Goal: Register for event/course

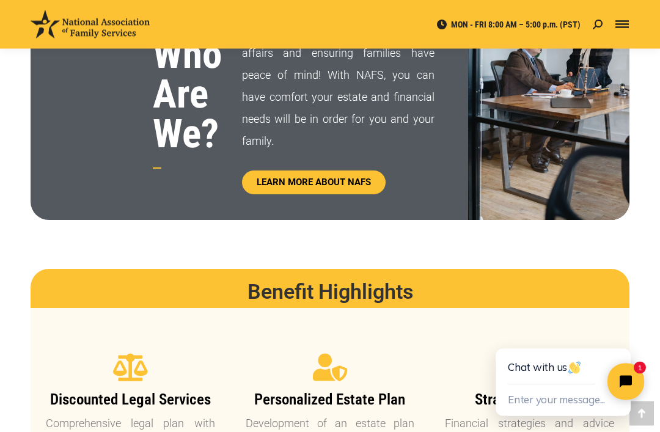
scroll to position [714, 0]
click at [628, 19] on div at bounding box center [622, 24] width 15 height 49
click at [626, 20] on div "Mobile menu icon" at bounding box center [621, 25] width 13 height 10
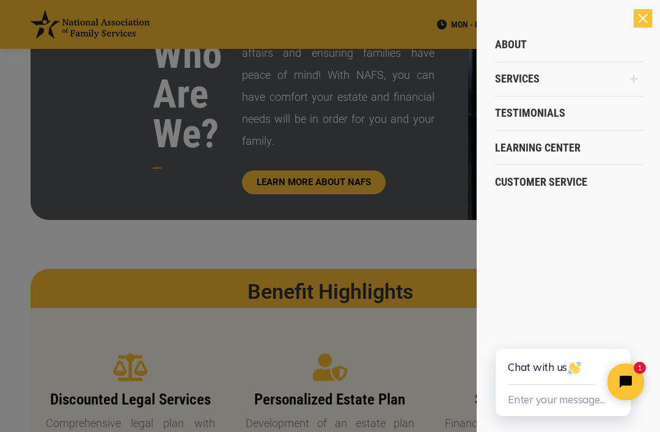
click at [631, 79] on icon "Main Menu" at bounding box center [634, 79] width 8 height 8
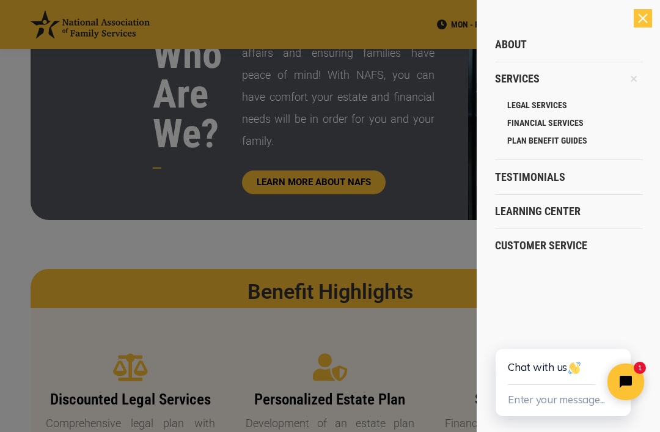
click at [631, 76] on icon "Main Menu" at bounding box center [634, 79] width 14 height 14
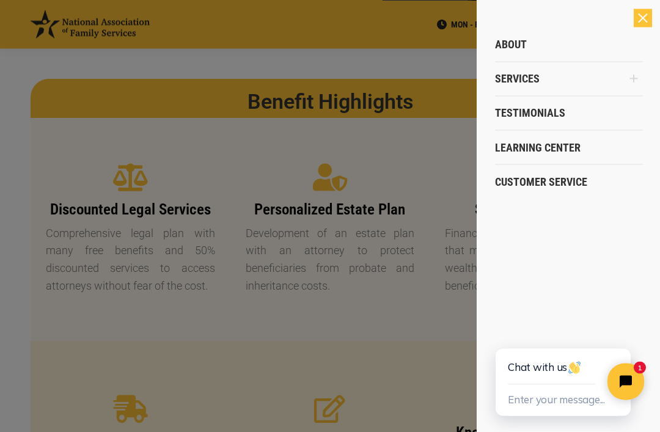
scroll to position [894, 0]
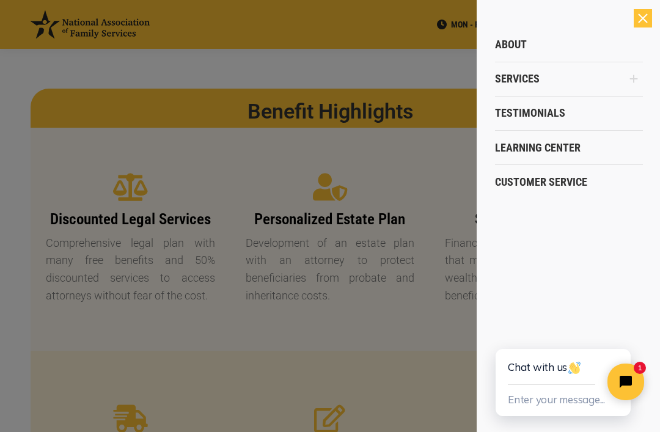
click at [373, 362] on div at bounding box center [330, 216] width 660 height 432
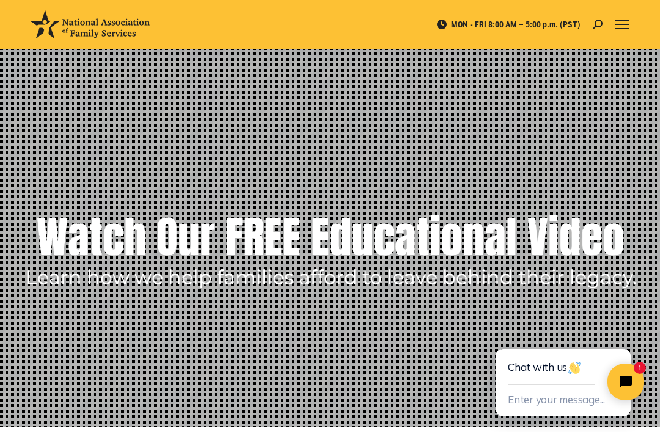
scroll to position [0, 0]
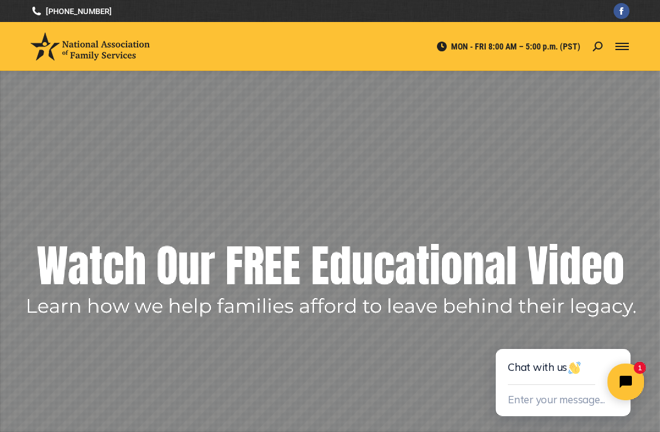
click at [626, 48] on div "Mobile menu icon" at bounding box center [621, 47] width 13 height 10
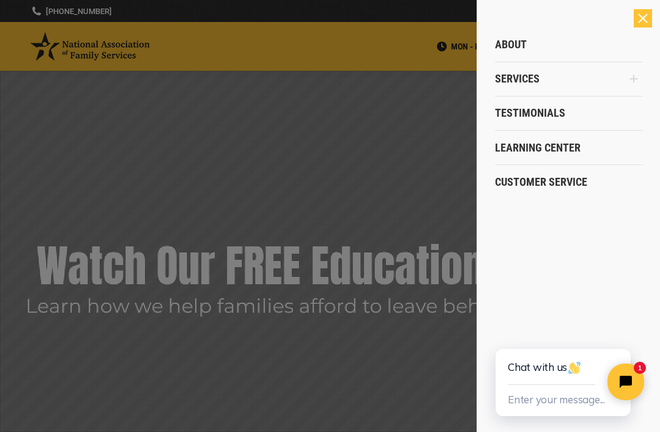
click at [636, 75] on icon "Main Menu" at bounding box center [634, 79] width 10 height 10
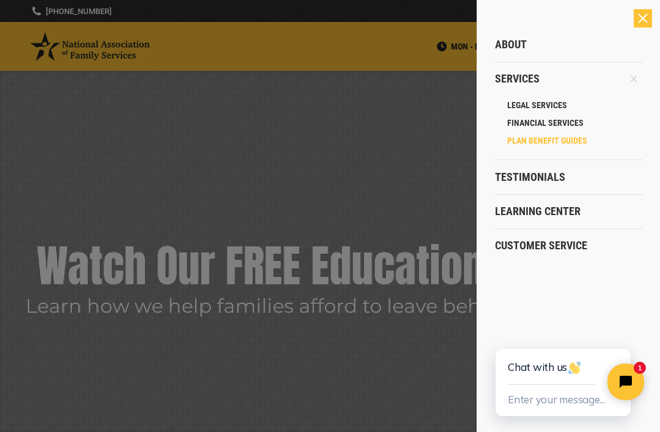
click at [580, 139] on span "PLAN BENEFIT GUIDES" at bounding box center [547, 140] width 80 height 11
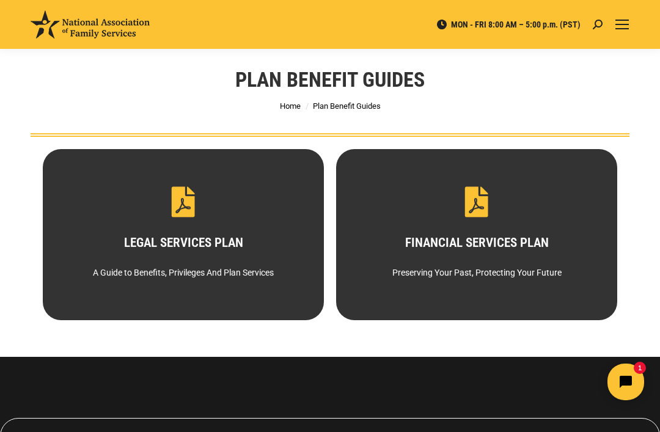
scroll to position [32, 0]
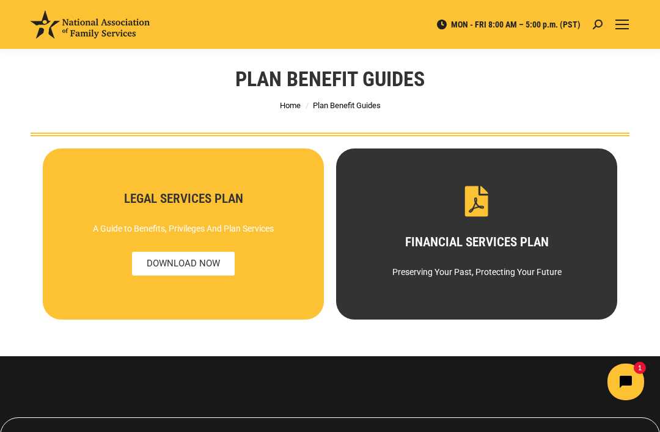
click at [199, 237] on div "LEGAL SERVICES PLAN A Guide to Benefits, Privileges And Plan Services" at bounding box center [183, 233] width 281 height 171
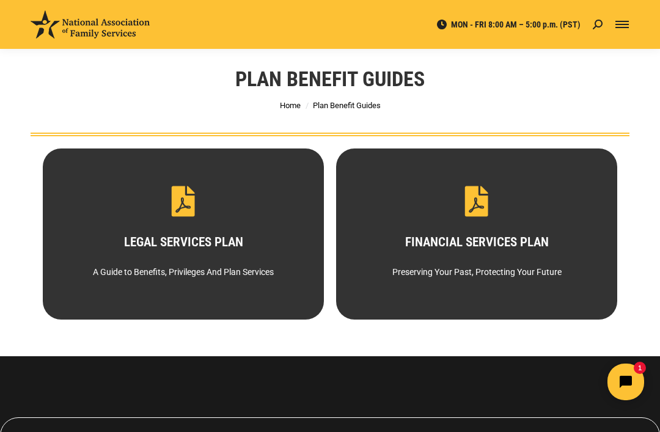
click at [624, 23] on div "Mobile menu icon" at bounding box center [621, 25] width 13 height 10
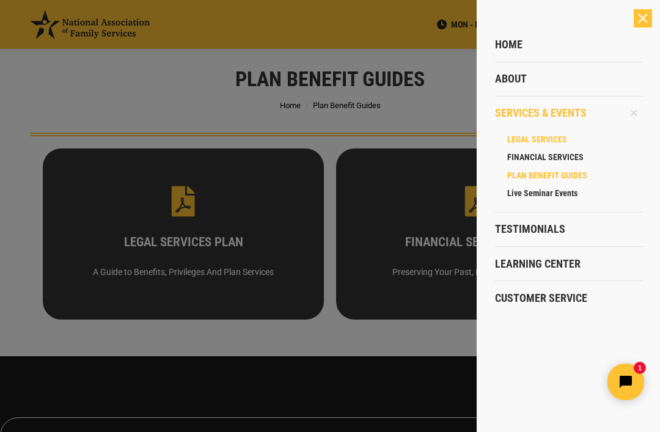
click at [560, 133] on link "LEGAL SERVICES" at bounding box center [575, 140] width 136 height 18
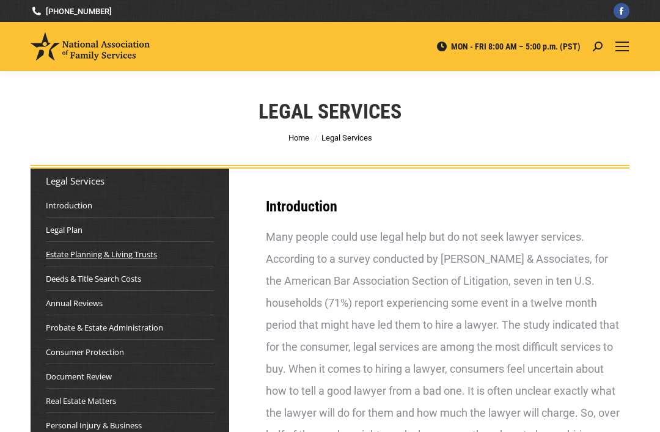
scroll to position [6, 0]
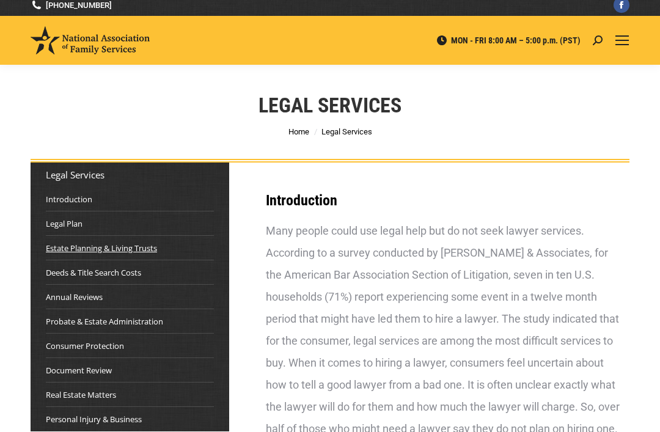
click at [120, 253] on link "Estate Planning & Living Trusts" at bounding box center [101, 248] width 111 height 12
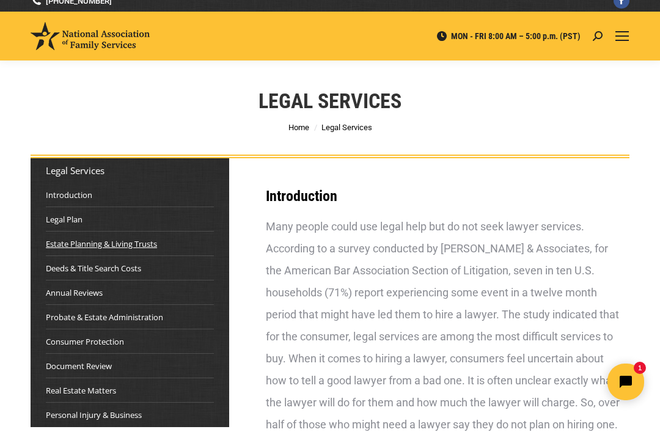
scroll to position [11, 0]
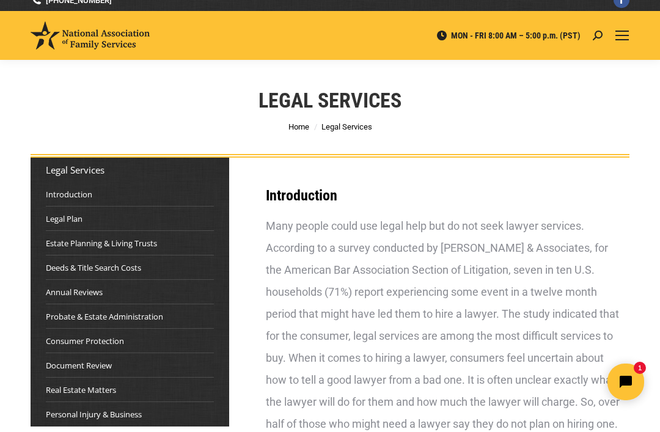
click at [609, 43] on div "MON - FRI 8:00 AM – 5:00 p.m. (PST) Search: Go! Search: Go!" at bounding box center [330, 35] width 660 height 49
click at [628, 29] on div at bounding box center [622, 35] width 15 height 49
click at [612, 33] on div "MON - FRI 8:00 AM – 5:00 p.m. (PST) Search: Go! Search: Go!" at bounding box center [330, 35] width 660 height 49
click at [617, 29] on link "Mobile menu icon" at bounding box center [622, 35] width 15 height 15
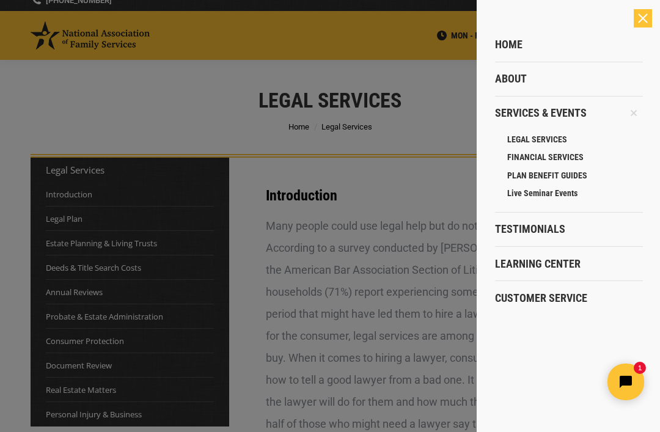
click at [416, 189] on div at bounding box center [330, 216] width 660 height 432
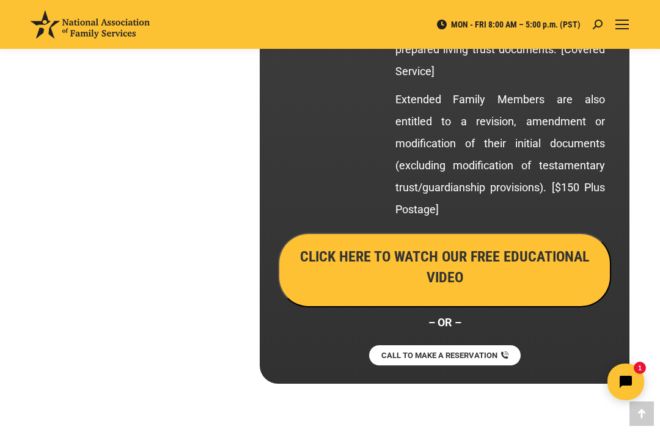
scroll to position [3154, 0]
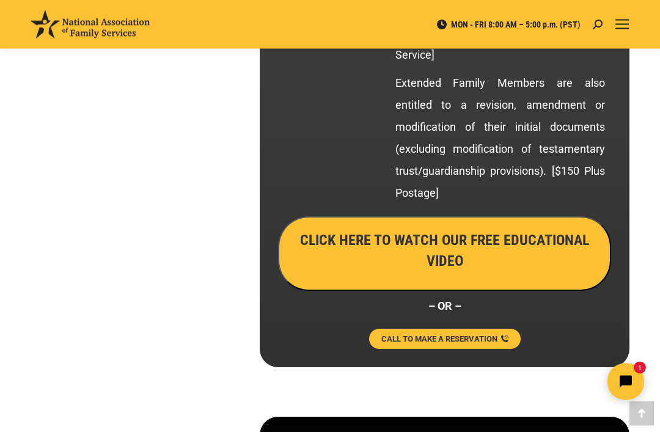
click at [502, 335] on icon at bounding box center [504, 339] width 8 height 8
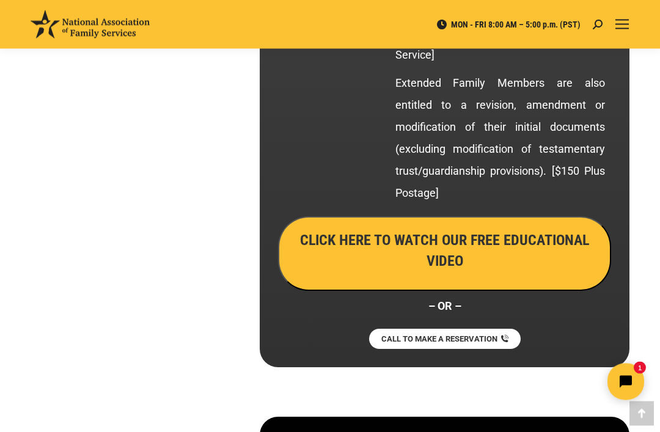
click at [551, 231] on h3 "CLICK HERE TO WATCH OUR FREE EDUCATIONAL VIDEO" at bounding box center [444, 251] width 306 height 42
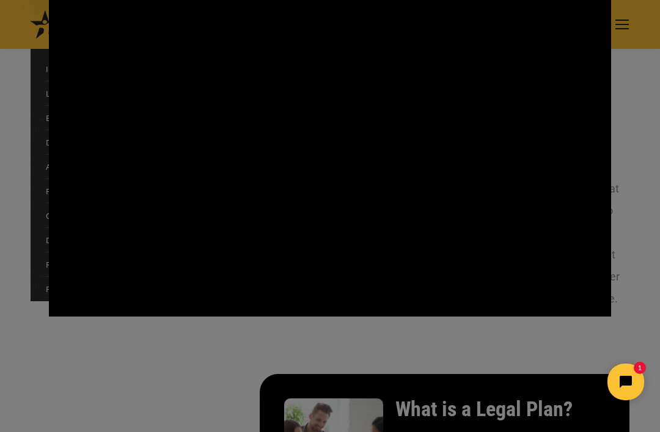
scroll to position [137, 0]
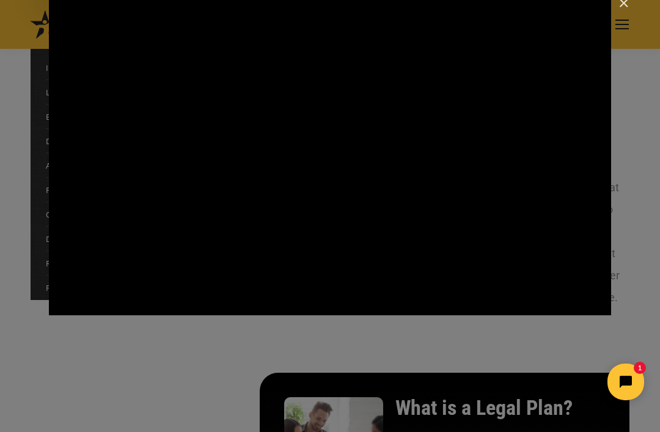
click at [367, 210] on div "Main Video - Full Webinar (Emma) Landon V1.4" at bounding box center [330, 157] width 562 height 317
click at [624, 4] on img "Close" at bounding box center [618, 8] width 21 height 21
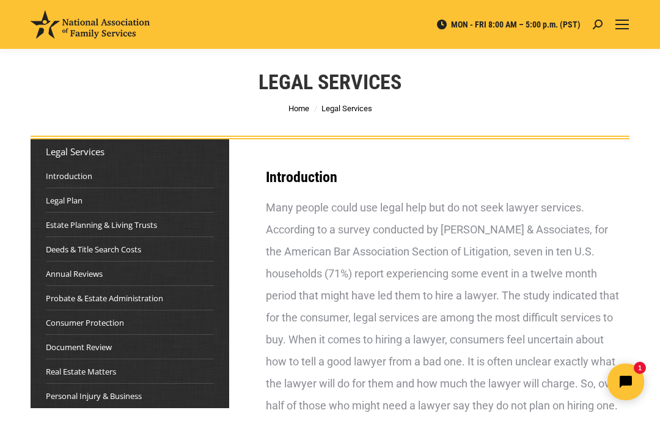
scroll to position [0, 0]
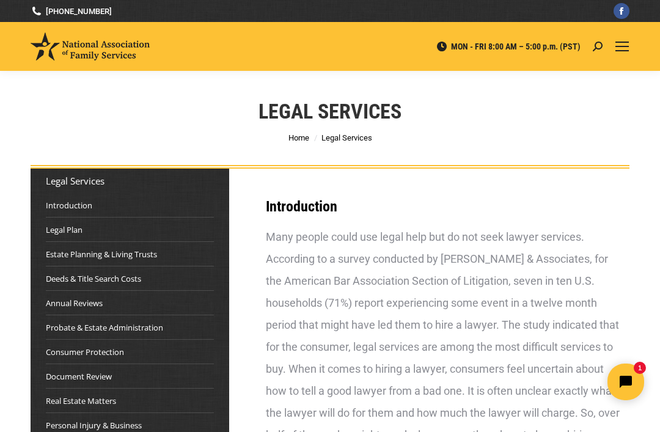
click at [624, 42] on div "Mobile menu icon" at bounding box center [621, 47] width 13 height 10
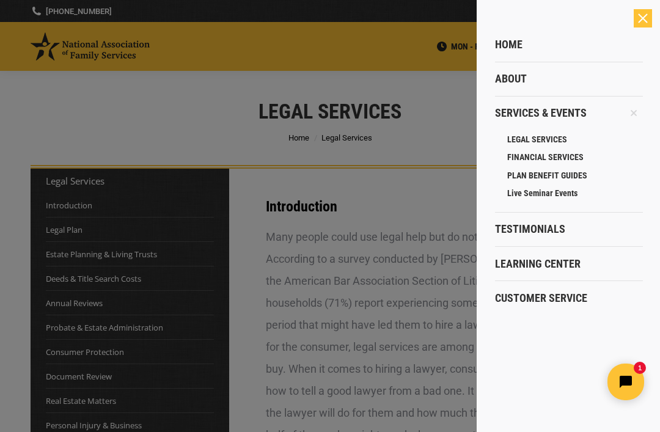
click at [562, 194] on span "Live Seminar Events" at bounding box center [542, 193] width 70 height 11
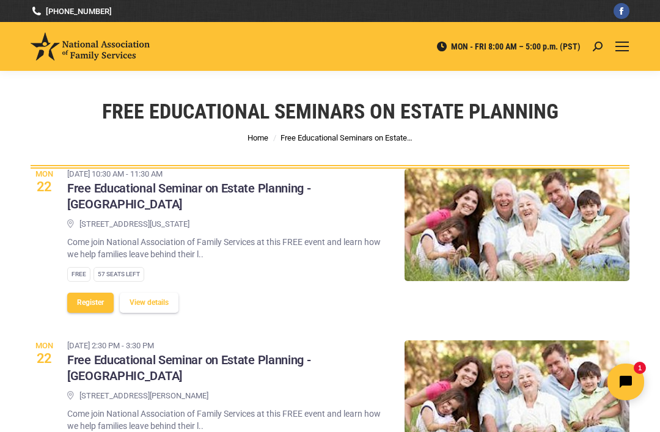
click at [88, 293] on button "Register" at bounding box center [90, 303] width 46 height 20
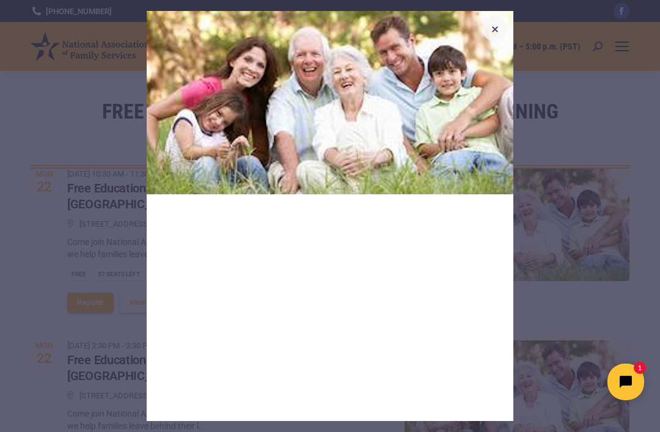
click at [496, 29] on icon "button" at bounding box center [495, 29] width 6 height 6
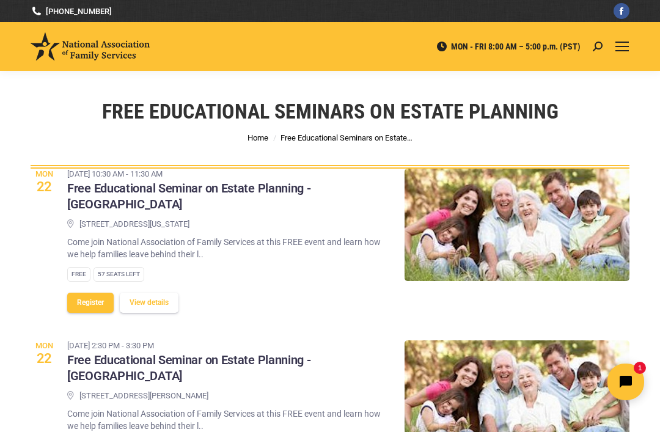
click at [628, 43] on span "Mobile menu icon" at bounding box center [621, 42] width 13 height 1
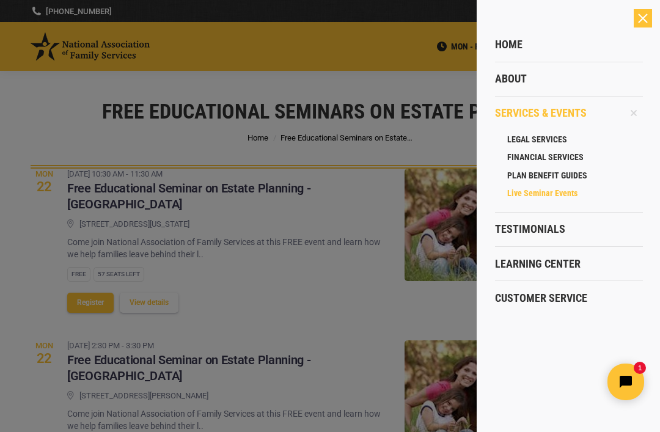
click at [549, 136] on span "LEGAL SERVICES" at bounding box center [537, 139] width 60 height 11
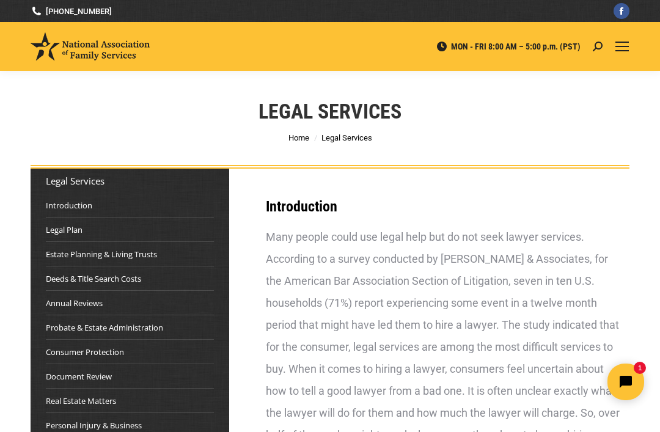
click at [617, 53] on div at bounding box center [622, 46] width 15 height 49
click at [627, 40] on div at bounding box center [622, 46] width 15 height 49
click at [621, 45] on div "Mobile menu icon" at bounding box center [621, 47] width 13 height 10
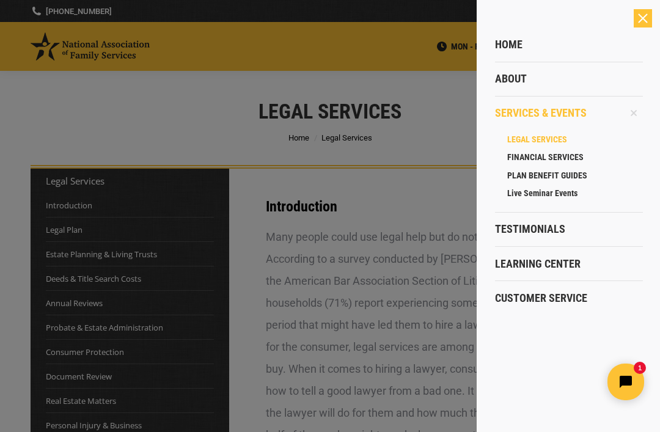
click at [509, 40] on span "Home" at bounding box center [508, 44] width 27 height 13
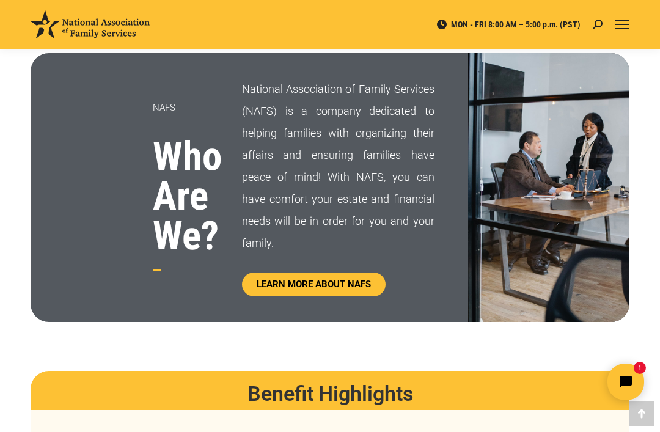
scroll to position [611, 0]
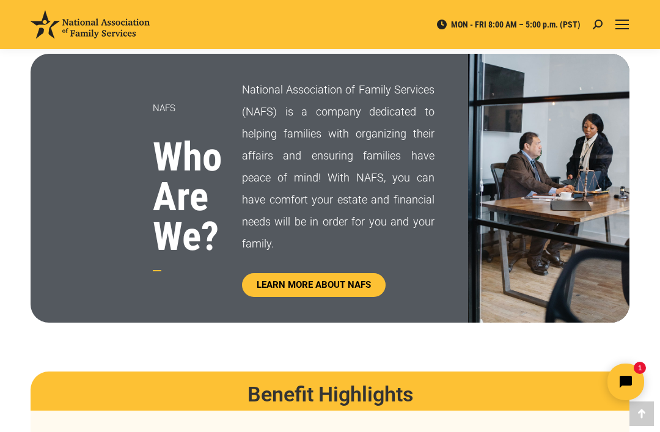
click at [344, 283] on span "LEARN MORE ABOUT NAFS" at bounding box center [314, 284] width 114 height 9
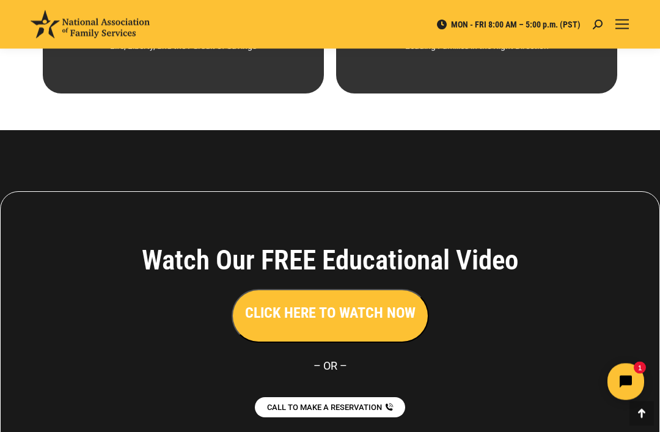
scroll to position [983, 0]
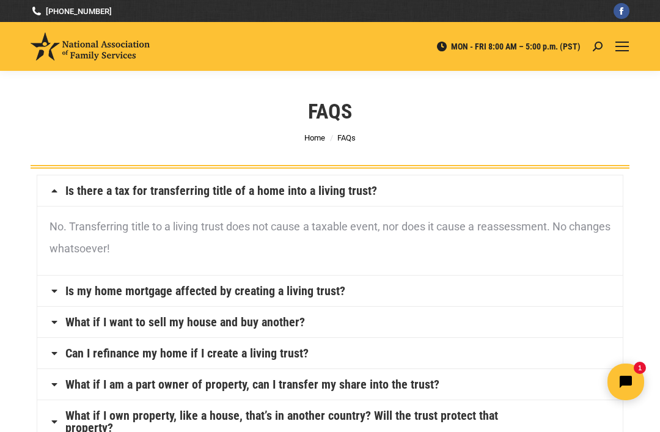
click at [621, 46] on span "Mobile menu icon" at bounding box center [621, 46] width 13 height 1
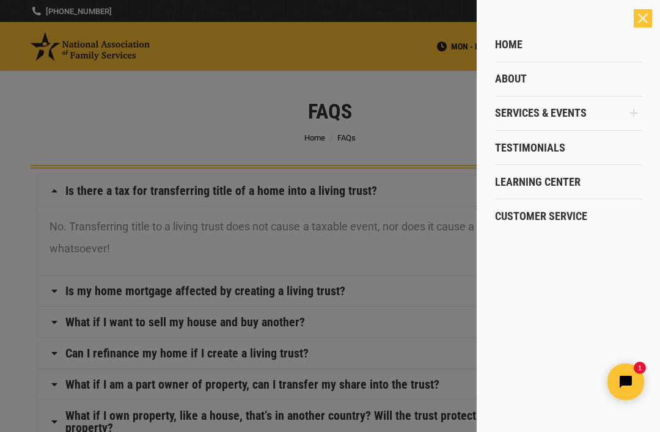
click at [519, 43] on span "Home" at bounding box center [508, 44] width 27 height 13
